Goal: Information Seeking & Learning: Learn about a topic

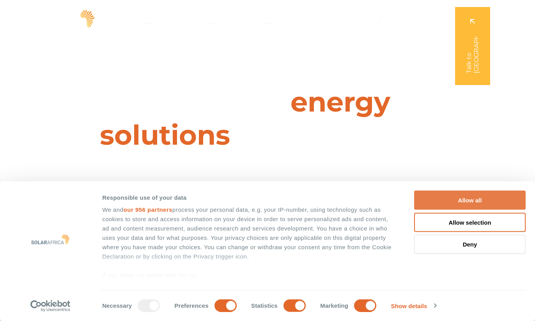
click at [450, 201] on button "Allow all" at bounding box center [470, 200] width 112 height 19
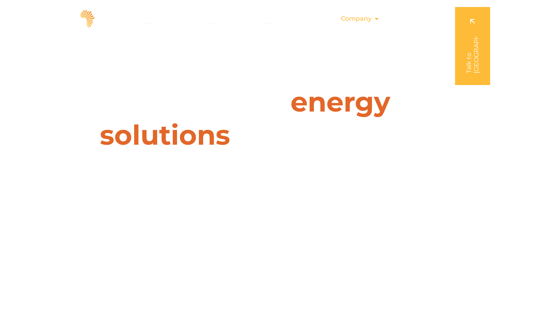
click at [357, 20] on span "Company" at bounding box center [356, 18] width 31 height 9
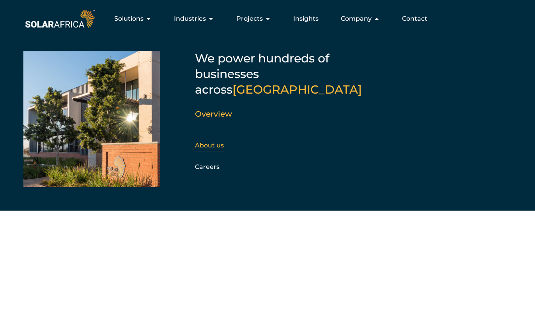
click at [216, 142] on link "About us" at bounding box center [209, 145] width 29 height 7
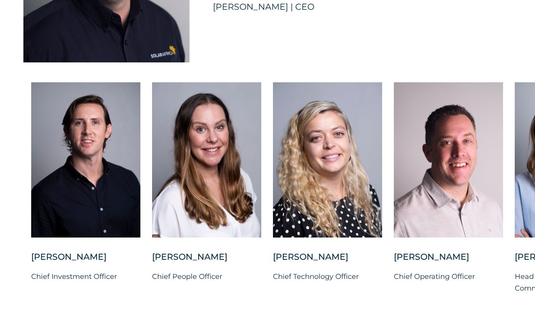
scroll to position [1976, 0]
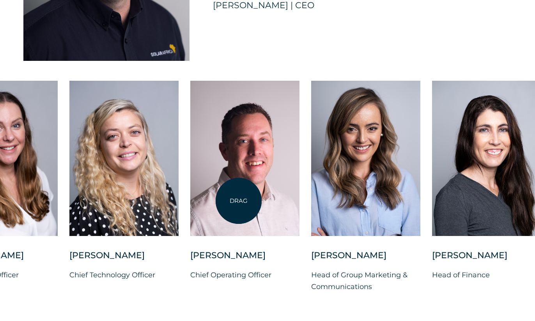
drag, startPoint x: 442, startPoint y: 203, endPoint x: 232, endPoint y: 203, distance: 210.3
click at [232, 203] on div at bounding box center [244, 158] width 109 height 155
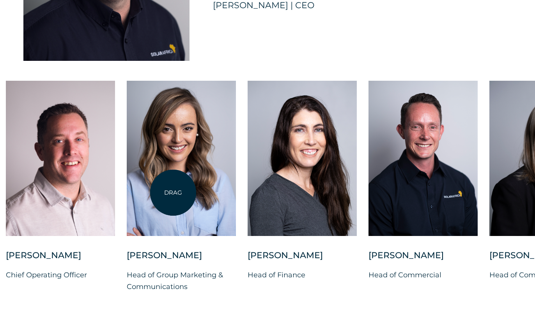
drag, startPoint x: 320, startPoint y: 193, endPoint x: 173, endPoint y: 193, distance: 146.3
click at [173, 193] on div at bounding box center [181, 158] width 109 height 155
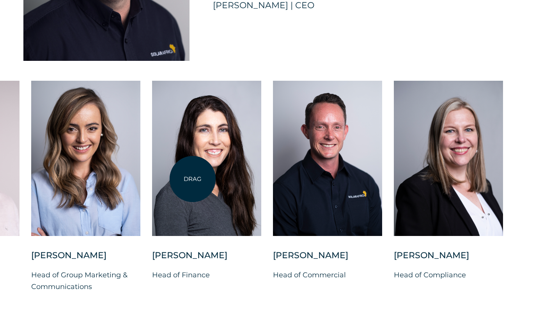
drag, startPoint x: 193, startPoint y: 179, endPoint x: 406, endPoint y: 137, distance: 217.2
click at [261, 137] on div at bounding box center [206, 158] width 109 height 155
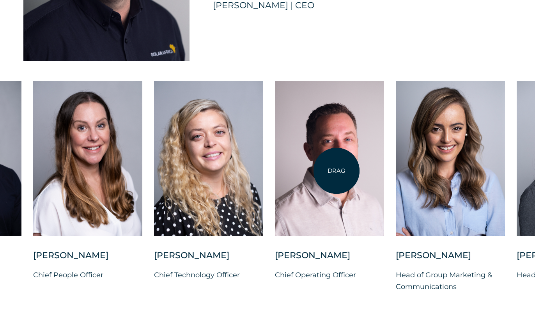
drag, startPoint x: 214, startPoint y: 174, endPoint x: 421, endPoint y: 160, distance: 207.6
click at [384, 160] on div at bounding box center [329, 158] width 109 height 155
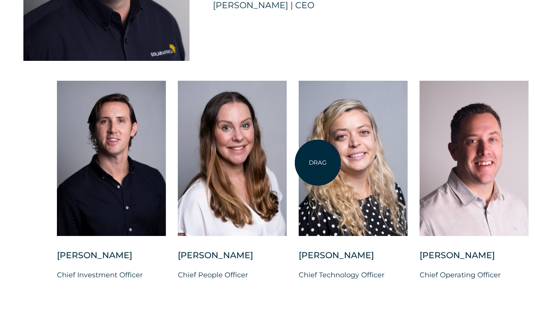
drag, startPoint x: 190, startPoint y: 183, endPoint x: 335, endPoint y: 158, distance: 146.9
click at [331, 158] on div "Charl Alheit Chief Investment Officer Candice Seggie Chief People Officer Suné …" at bounding box center [541, 193] width 1030 height 224
